Goal: Navigation & Orientation: Find specific page/section

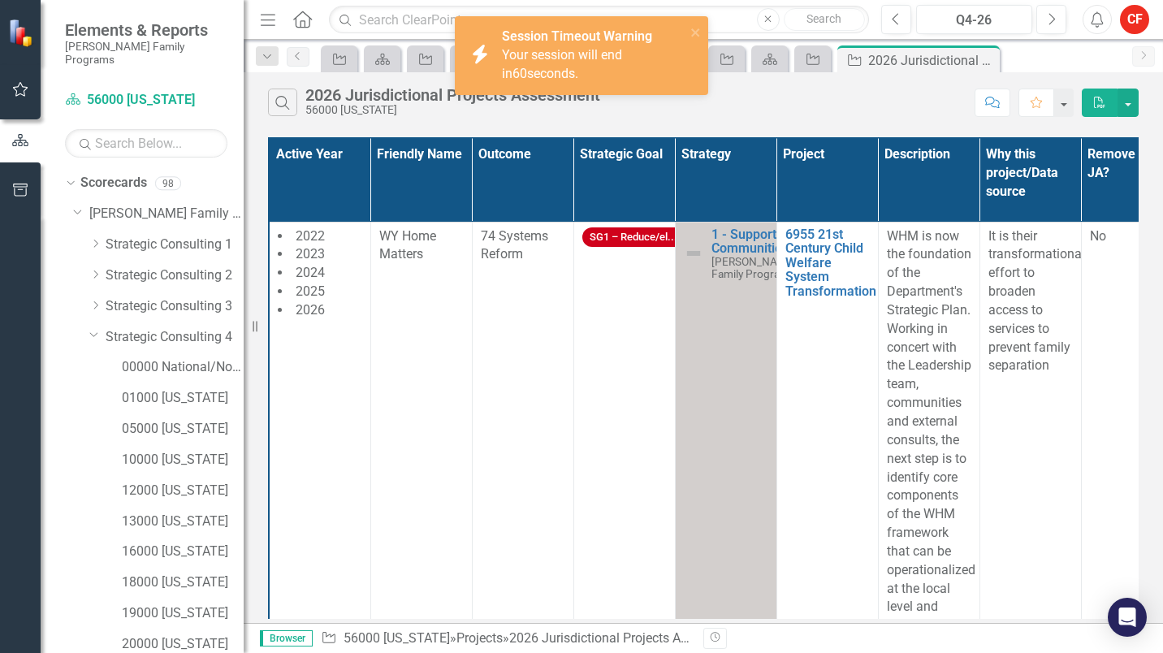
scroll to position [379, 0]
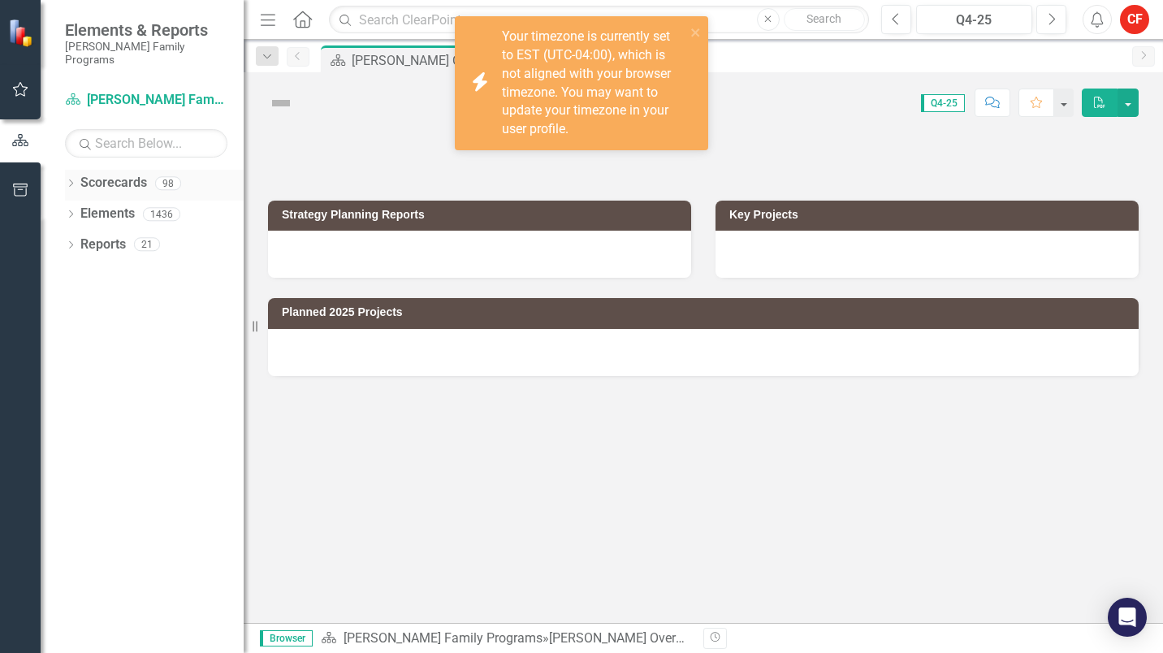
click at [74, 180] on icon "Dropdown" at bounding box center [70, 184] width 11 height 9
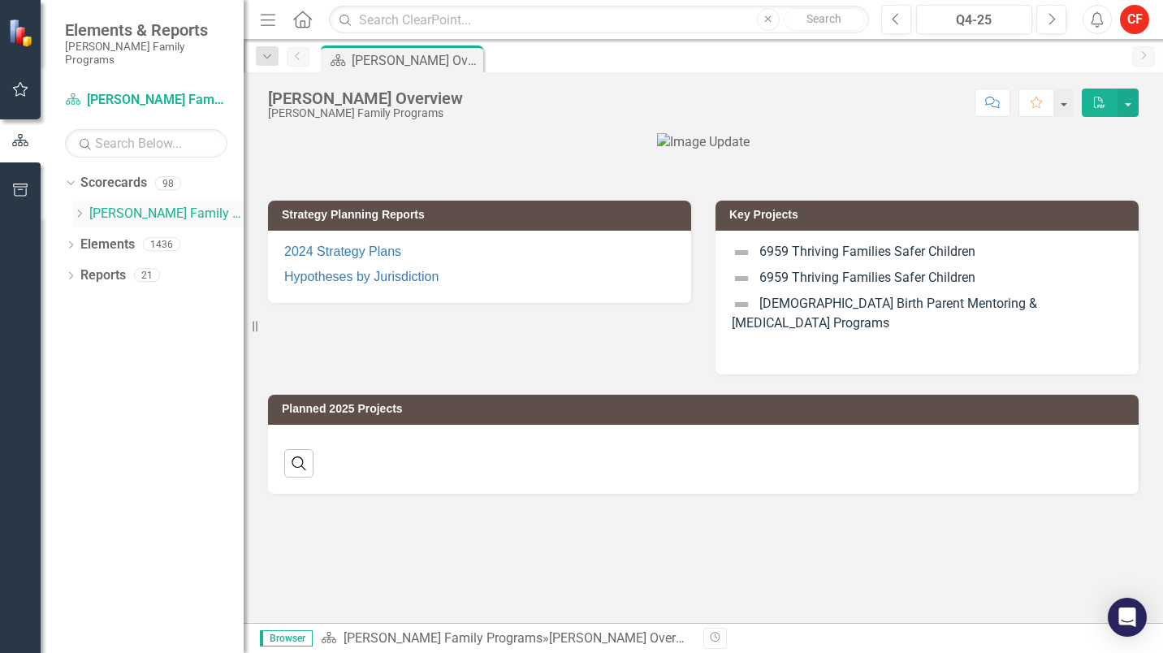
click at [81, 207] on div "Dropdown" at bounding box center [79, 214] width 12 height 14
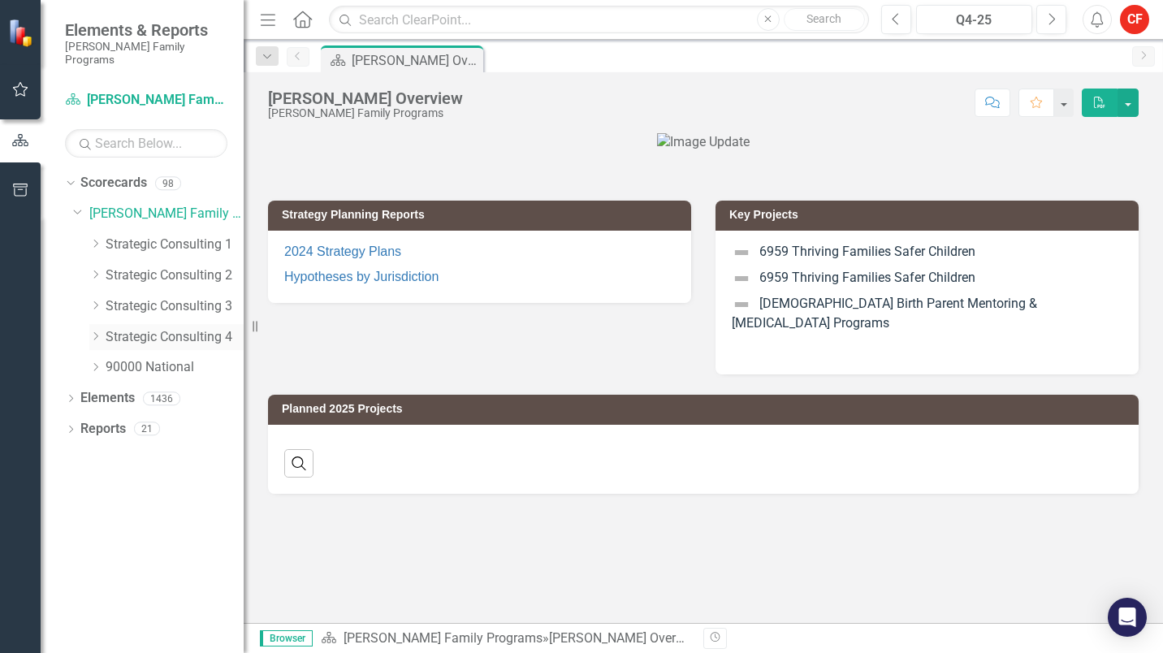
click at [97, 331] on icon "Dropdown" at bounding box center [95, 336] width 12 height 10
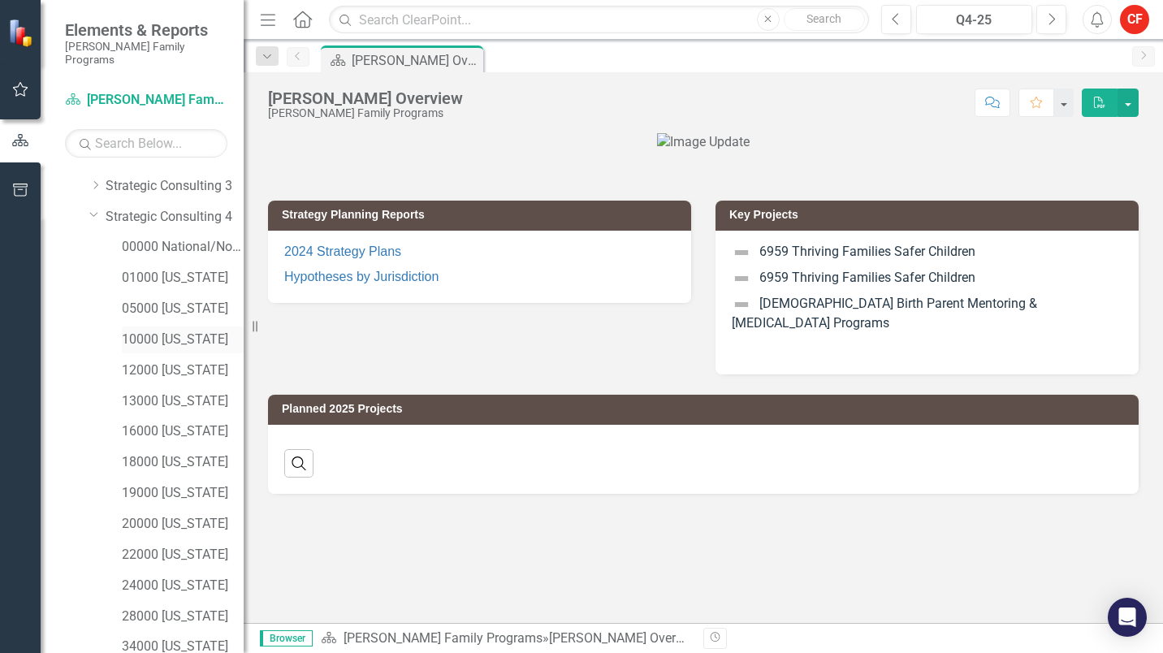
scroll to position [110, 0]
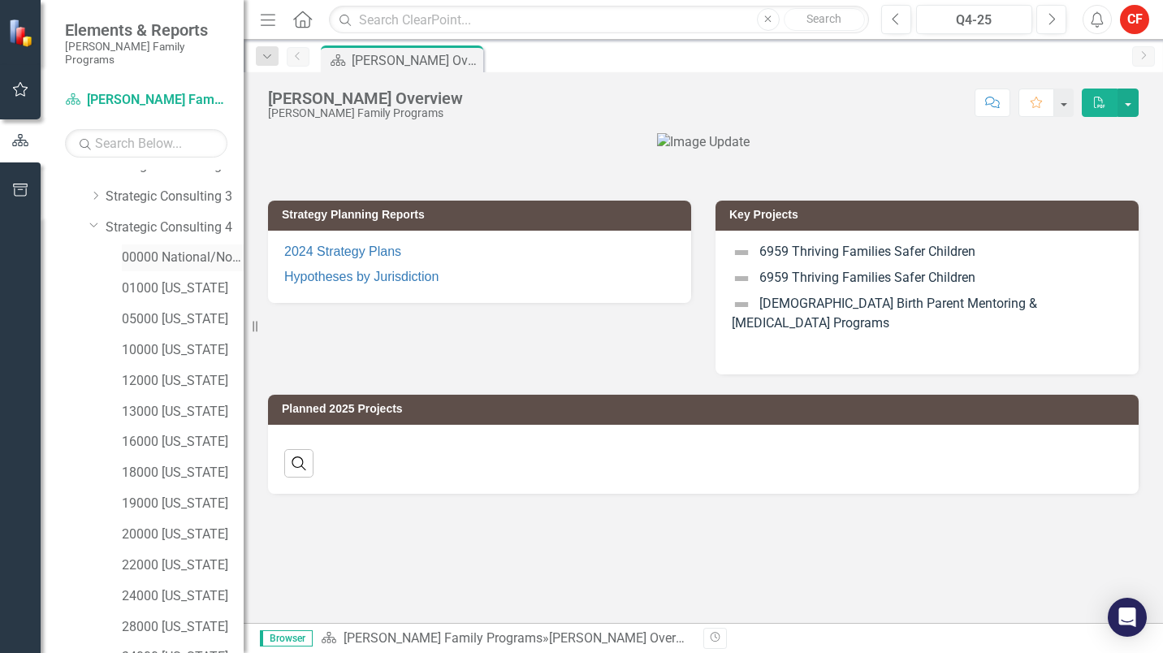
click at [168, 249] on link "00000 National/No Jurisdiction (SC4)" at bounding box center [183, 258] width 122 height 19
